Goal: Task Accomplishment & Management: Use online tool/utility

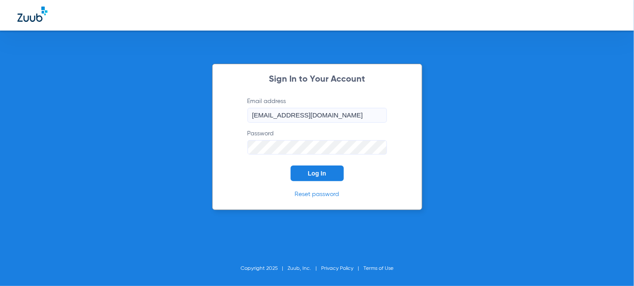
click at [328, 175] on button "Log In" at bounding box center [317, 173] width 53 height 16
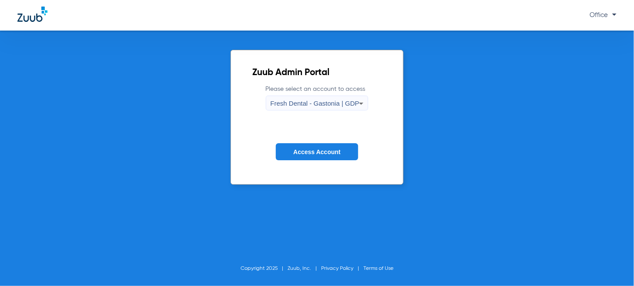
click at [324, 111] on form "Please select an account to access Fresh Dental - Gastonia | GDP Access Account" at bounding box center [317, 129] width 129 height 88
click at [322, 104] on span "Fresh Dental - Gastonia | GDP" at bounding box center [315, 102] width 89 height 7
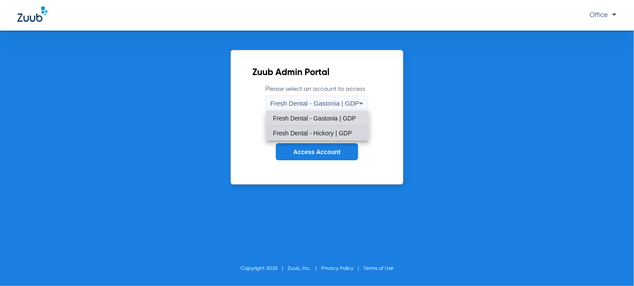
click at [305, 126] on mat-option "Fresh Dental - Hickory | GDP" at bounding box center [317, 133] width 103 height 15
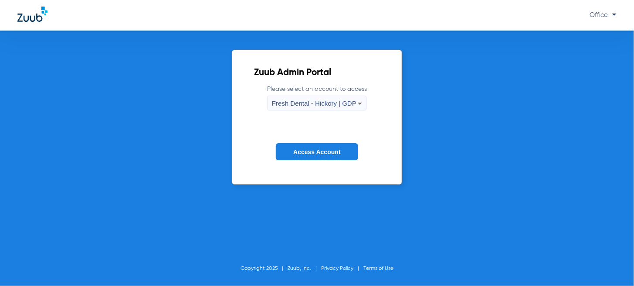
click at [306, 148] on span "Access Account" at bounding box center [316, 151] width 47 height 7
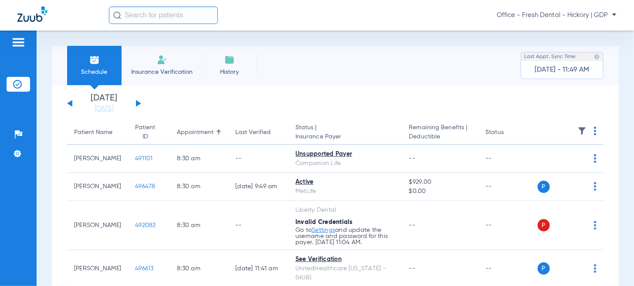
click at [136, 104] on button at bounding box center [138, 103] width 5 height 7
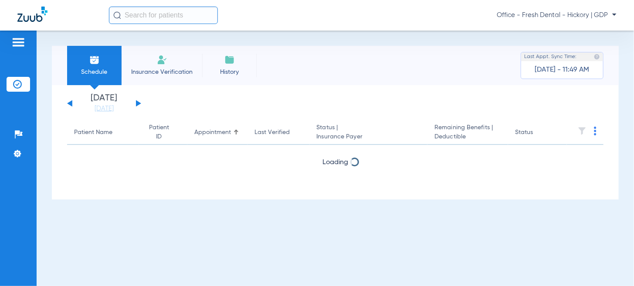
click at [136, 104] on button at bounding box center [138, 103] width 5 height 7
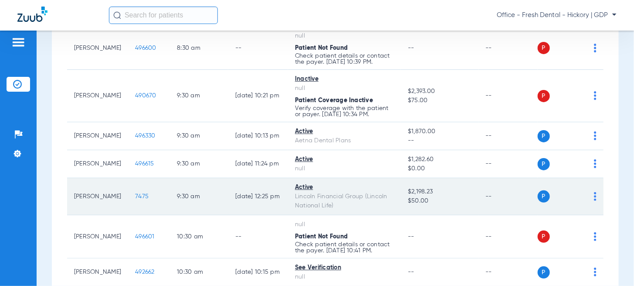
scroll to position [131, 0]
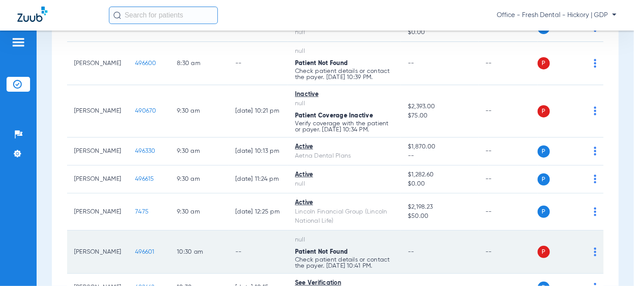
drag, startPoint x: 354, startPoint y: 260, endPoint x: 350, endPoint y: 252, distance: 9.4
click at [354, 80] on p "Check patient details or contact the payer. [DATE] 10:41 PM." at bounding box center [344, 74] width 99 height 12
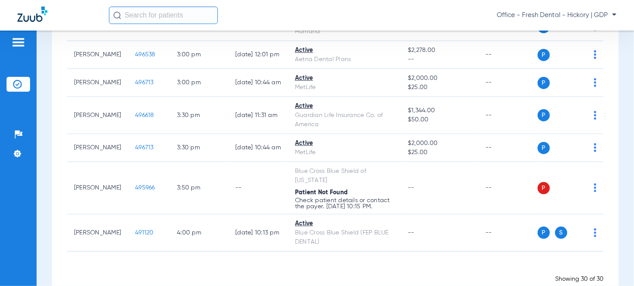
scroll to position [924, 0]
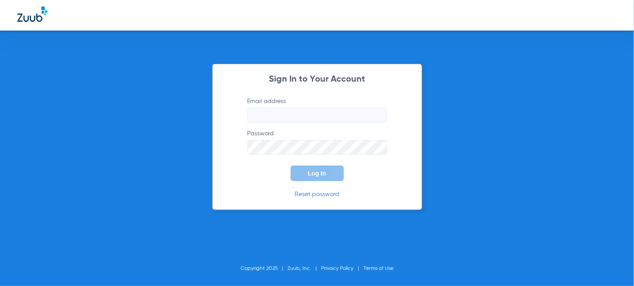
type input "[EMAIL_ADDRESS][DOMAIN_NAME]"
click at [310, 175] on span "Log In" at bounding box center [317, 173] width 18 height 7
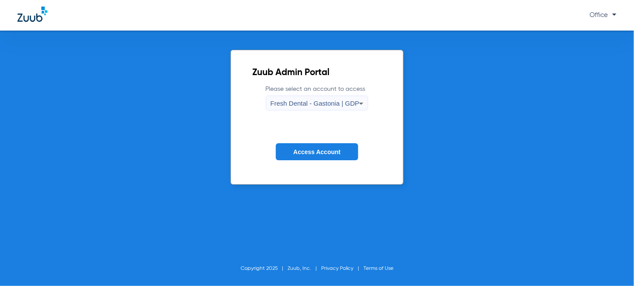
drag, startPoint x: 293, startPoint y: 95, endPoint x: 296, endPoint y: 102, distance: 6.8
click at [294, 96] on mat-select "Fresh Dental - Gastonia | GDP" at bounding box center [317, 102] width 103 height 15
click at [296, 102] on span "Fresh Dental - Gastonia | GDP" at bounding box center [315, 102] width 89 height 7
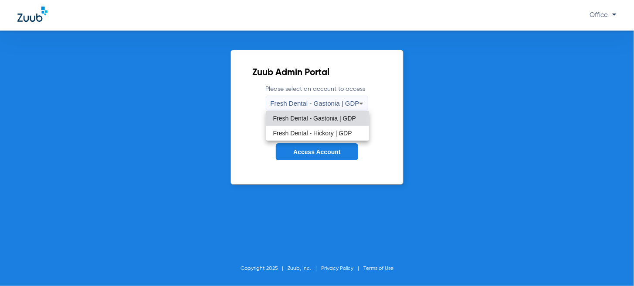
click at [294, 133] on span "Fresh Dental - Hickory | GDP" at bounding box center [312, 133] width 79 height 6
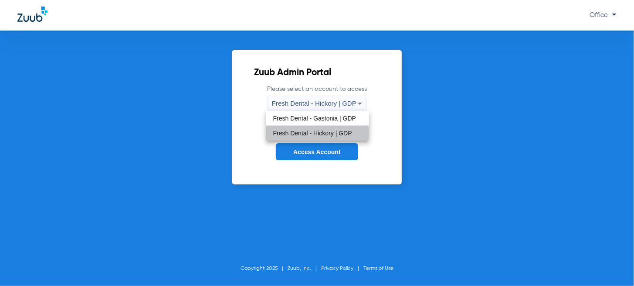
click at [298, 146] on button "Access Account" at bounding box center [317, 151] width 82 height 17
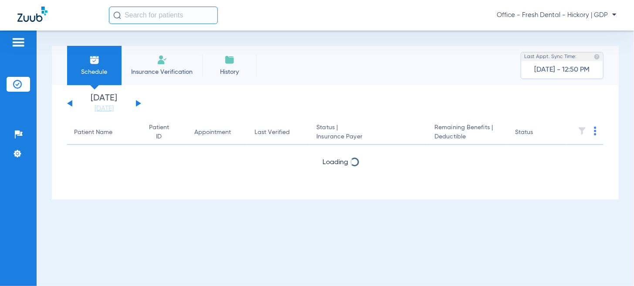
click at [139, 104] on button at bounding box center [138, 103] width 5 height 7
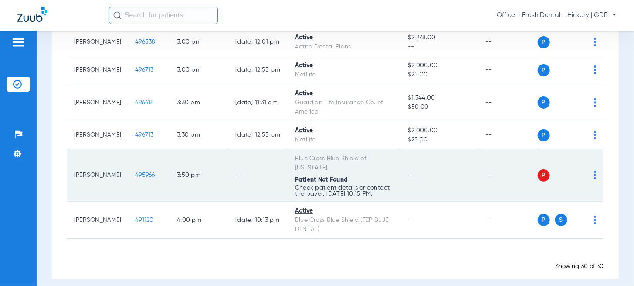
scroll to position [924, 0]
